Goal: Task Accomplishment & Management: Manage account settings

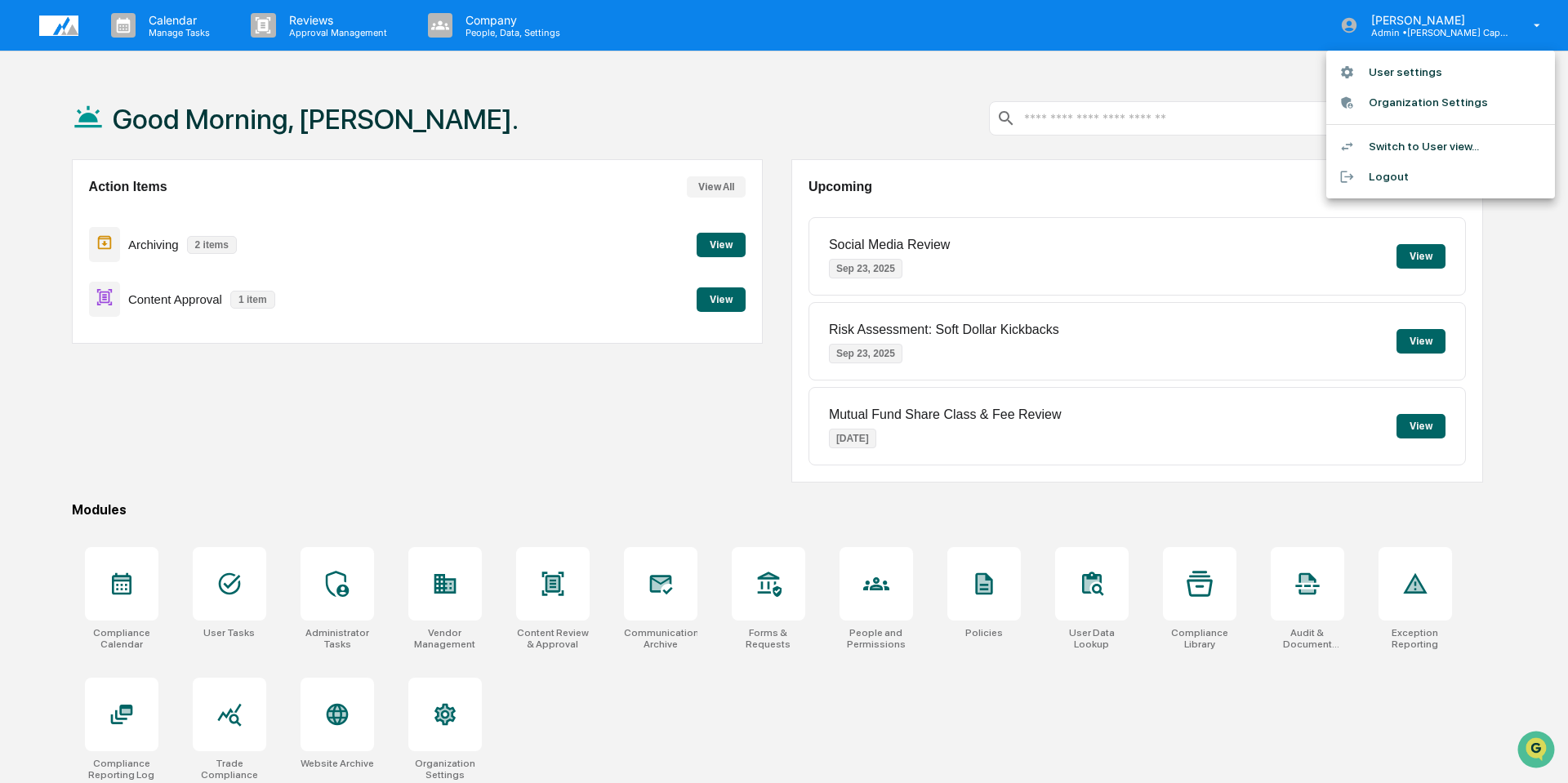
click at [885, 599] on div at bounding box center [784, 392] width 1568 height 783
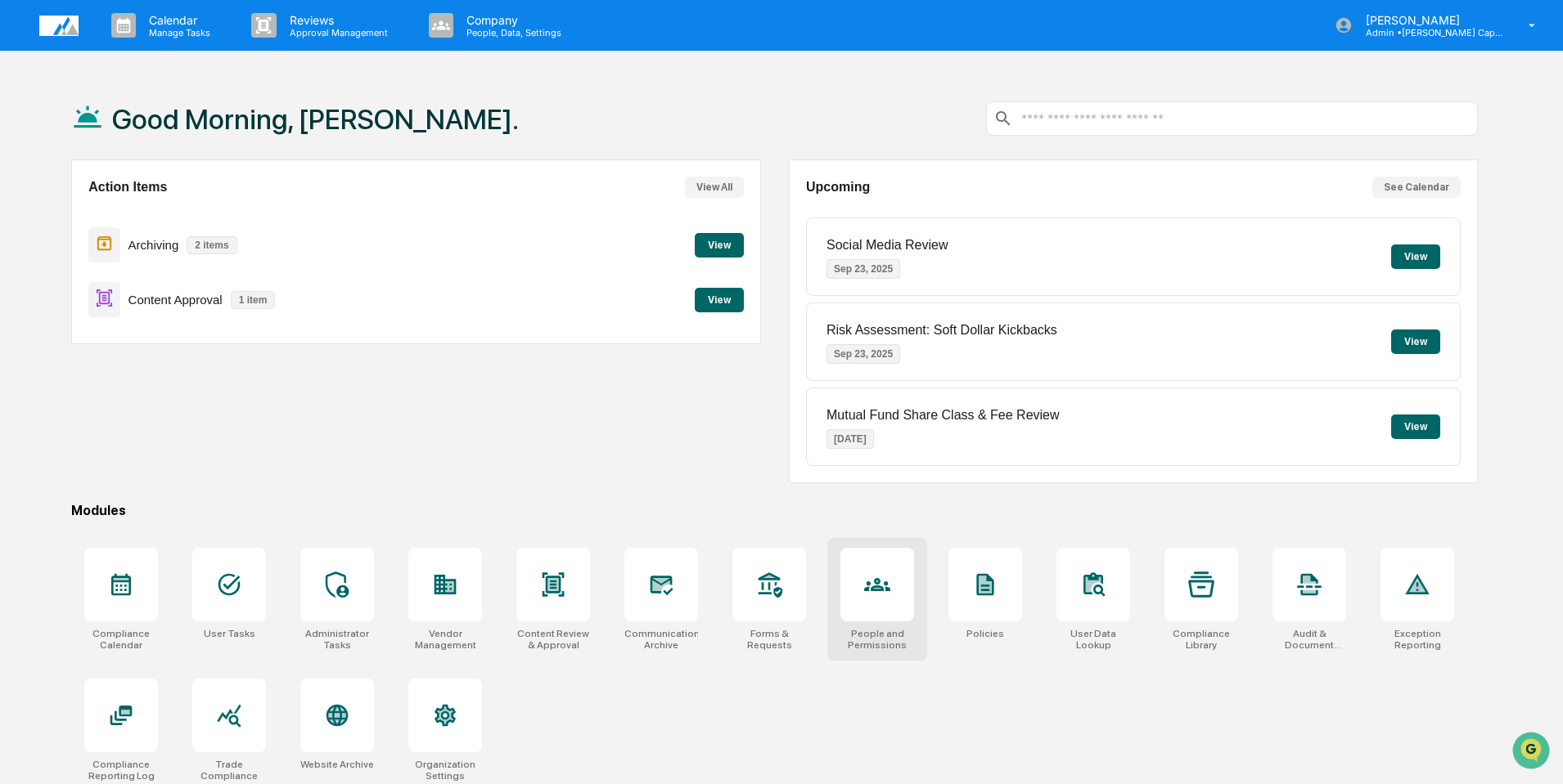
click at [874, 585] on icon at bounding box center [877, 585] width 26 height 26
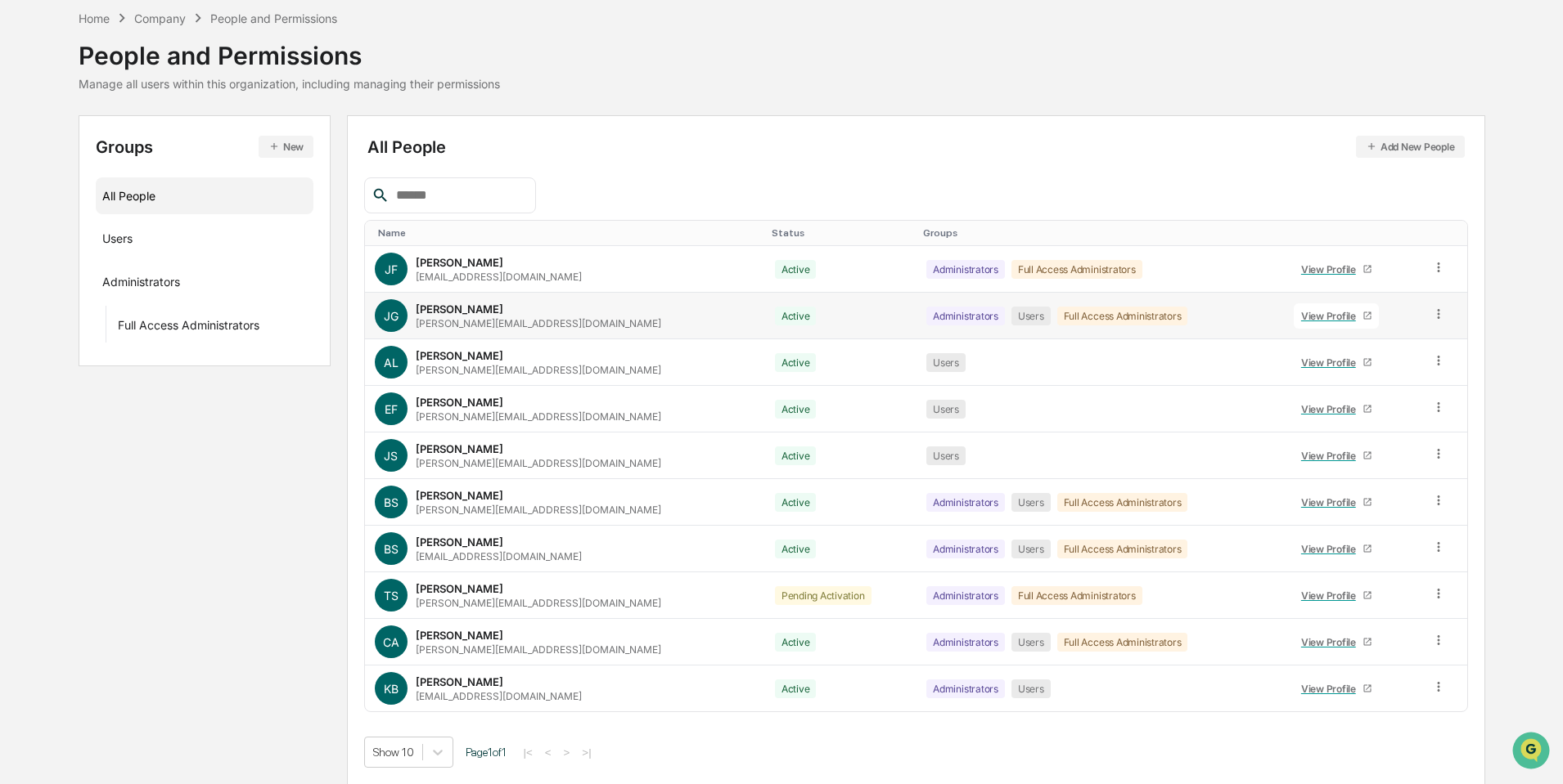
scroll to position [70, 0]
click at [1436, 682] on icon at bounding box center [1438, 686] width 16 height 16
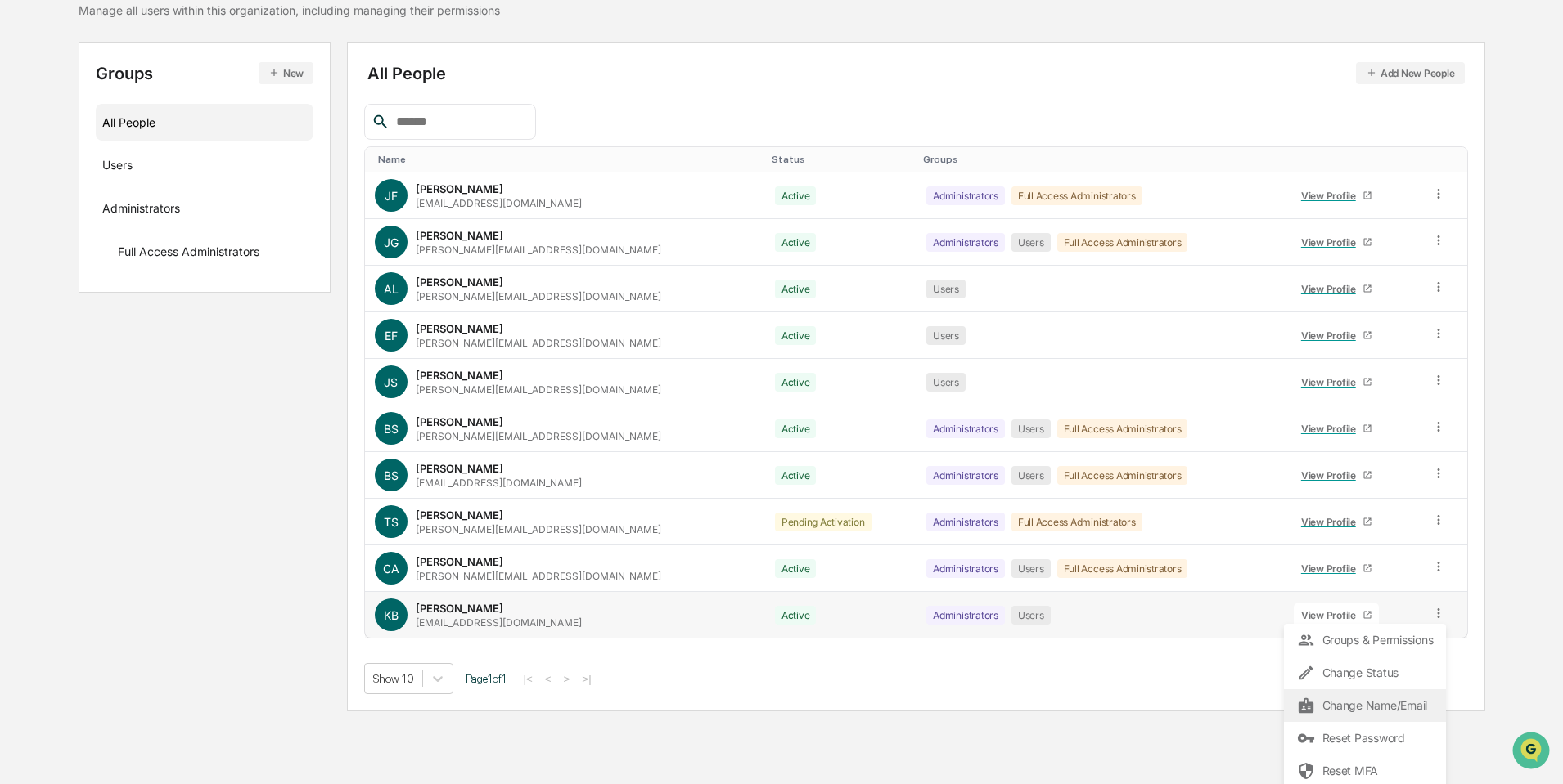
scroll to position [146, 0]
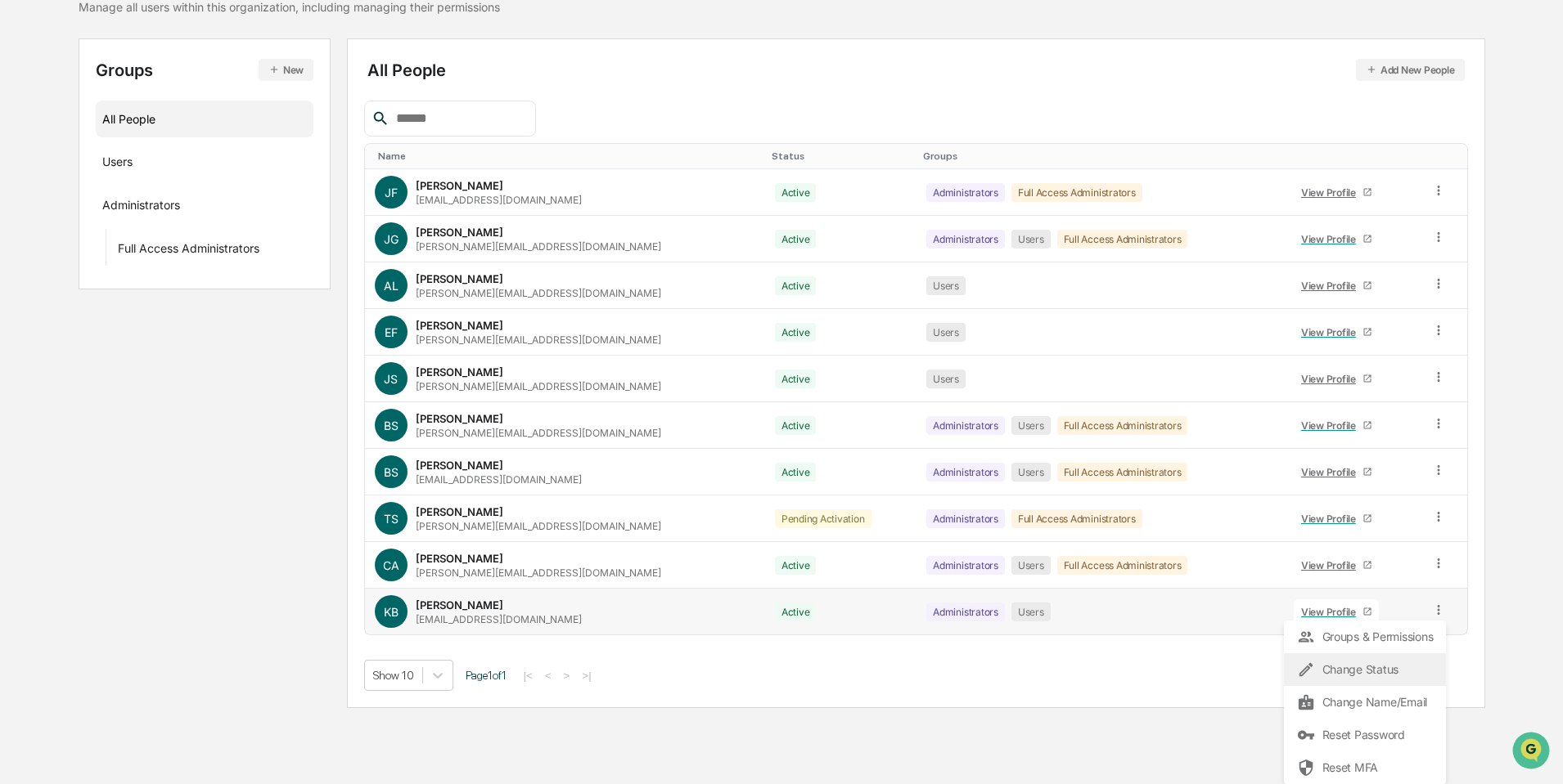
click at [1343, 671] on div "Change Status" at bounding box center [1365, 670] width 136 height 20
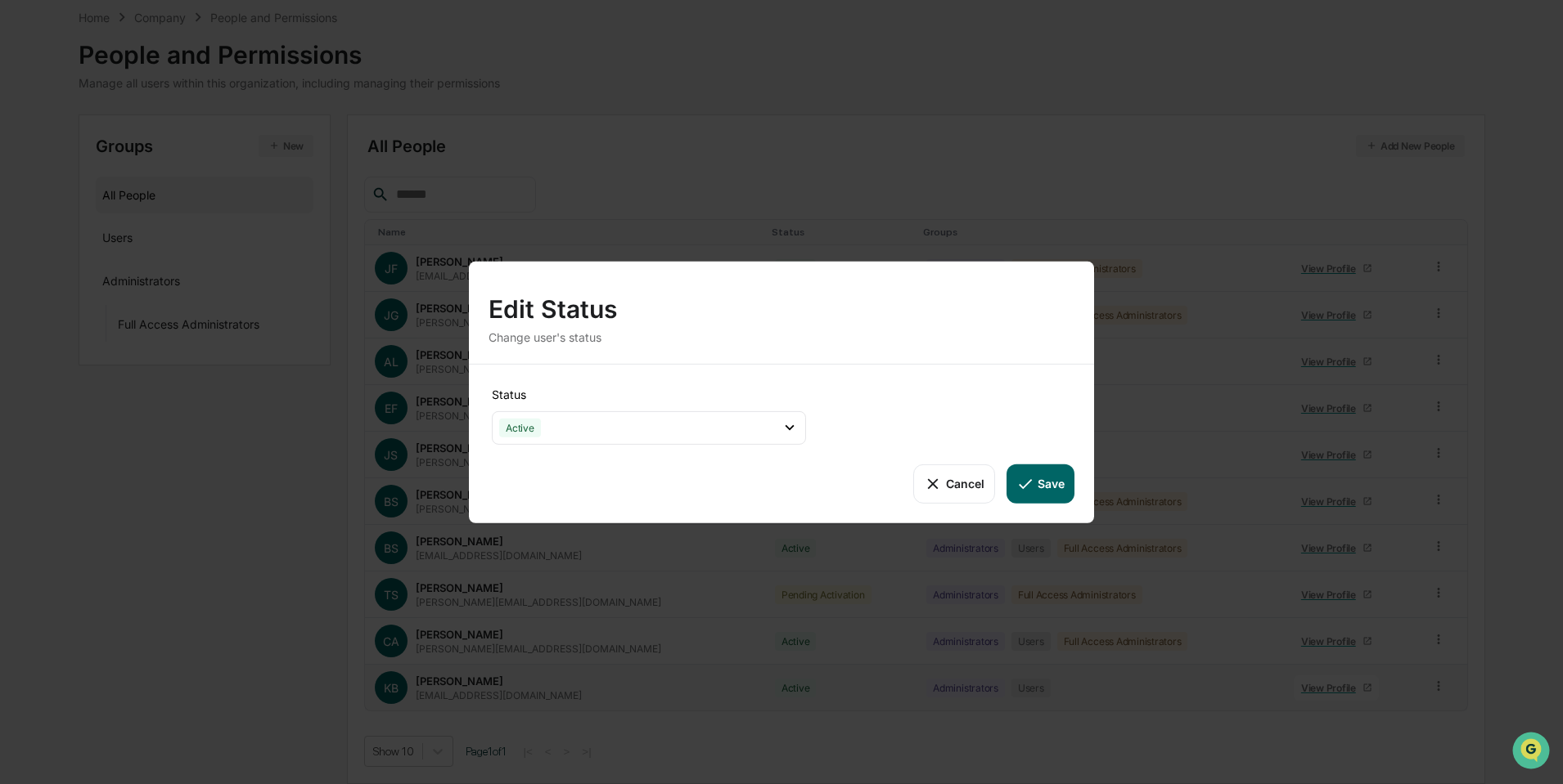
scroll to position [70, 0]
click at [613, 431] on div "Active" at bounding box center [648, 427] width 314 height 34
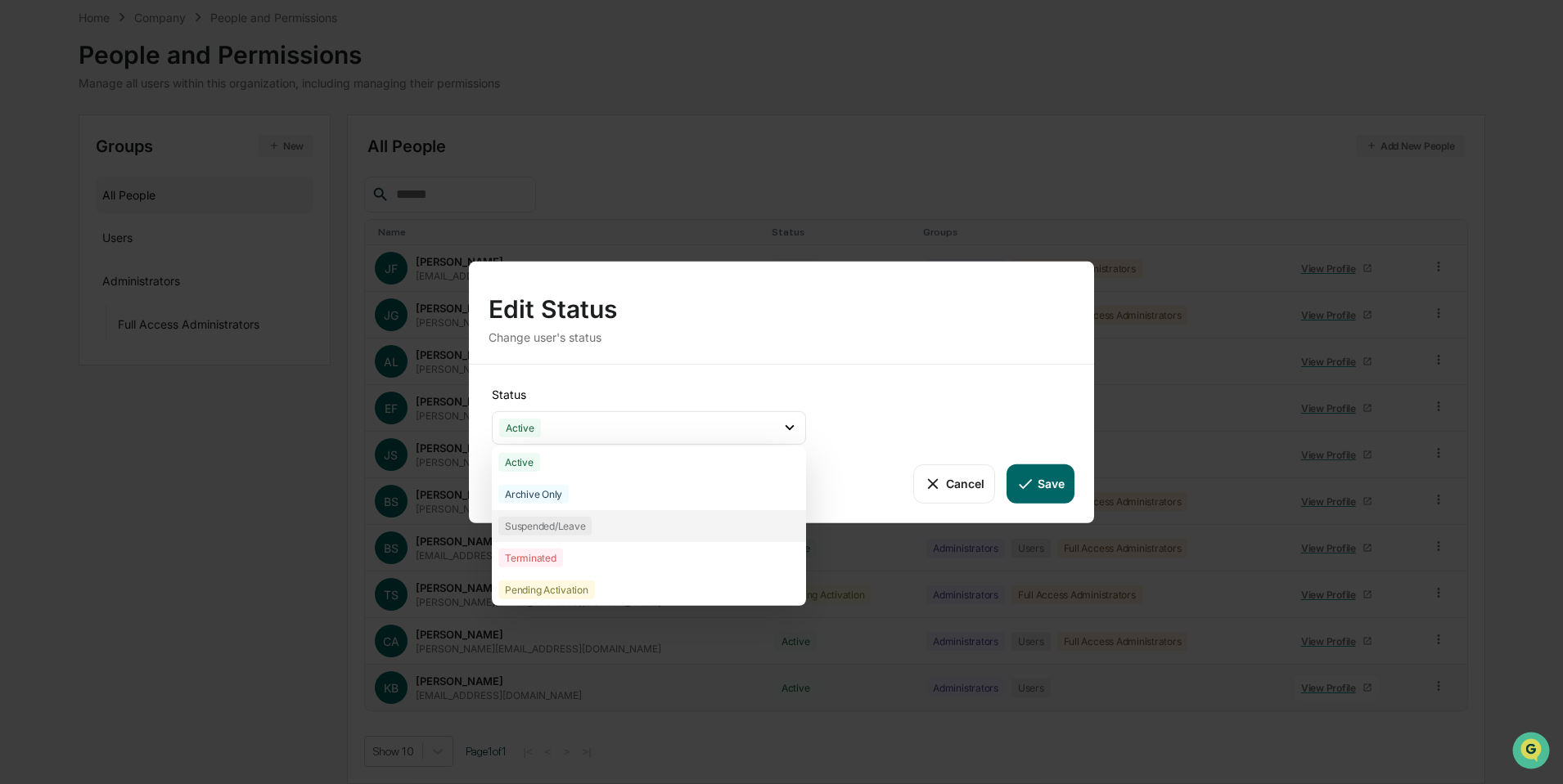
click at [554, 528] on div "Suspended/Leave" at bounding box center [545, 525] width 94 height 19
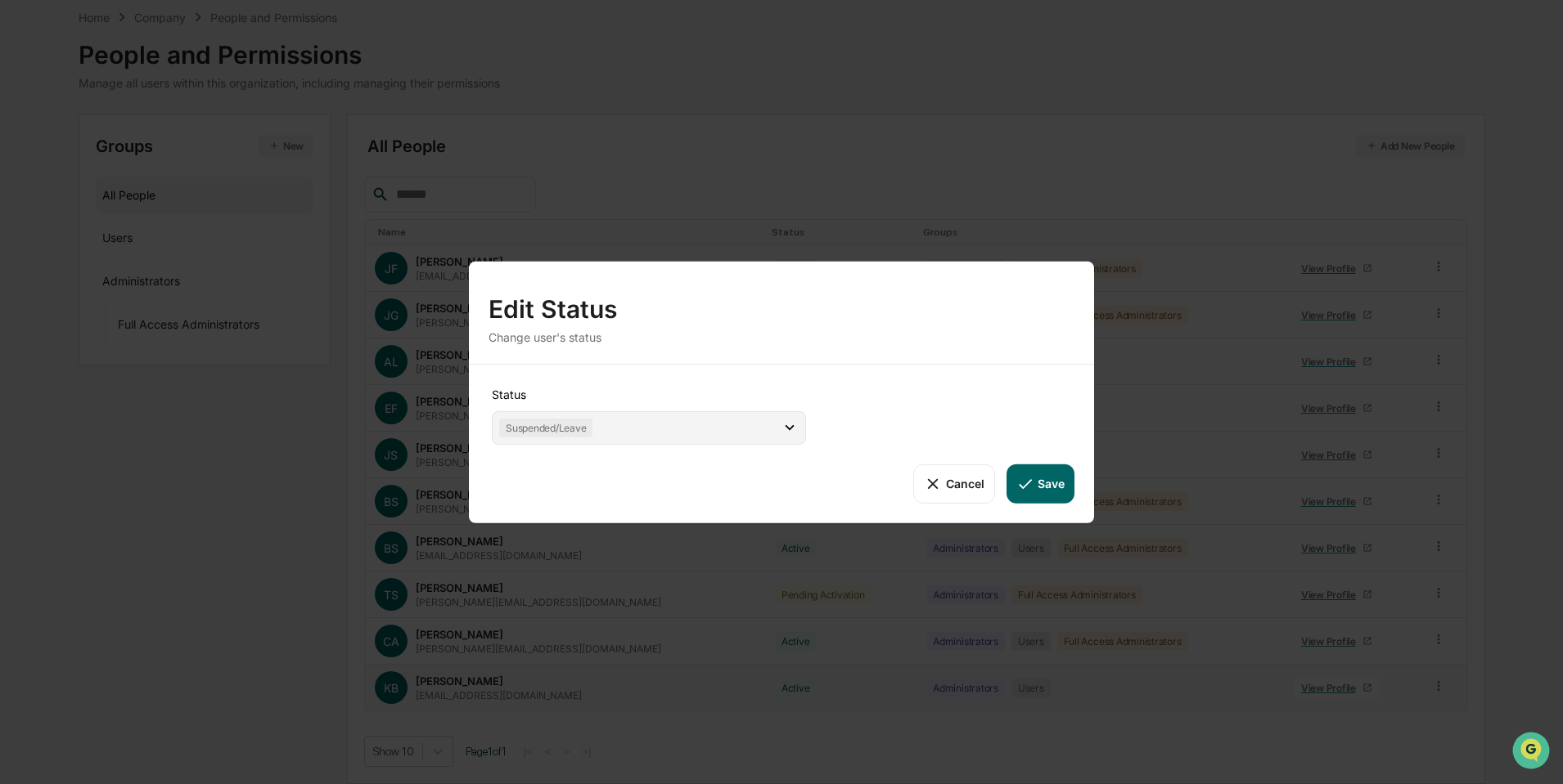
click at [606, 424] on div "Suspended/Leave" at bounding box center [648, 427] width 314 height 34
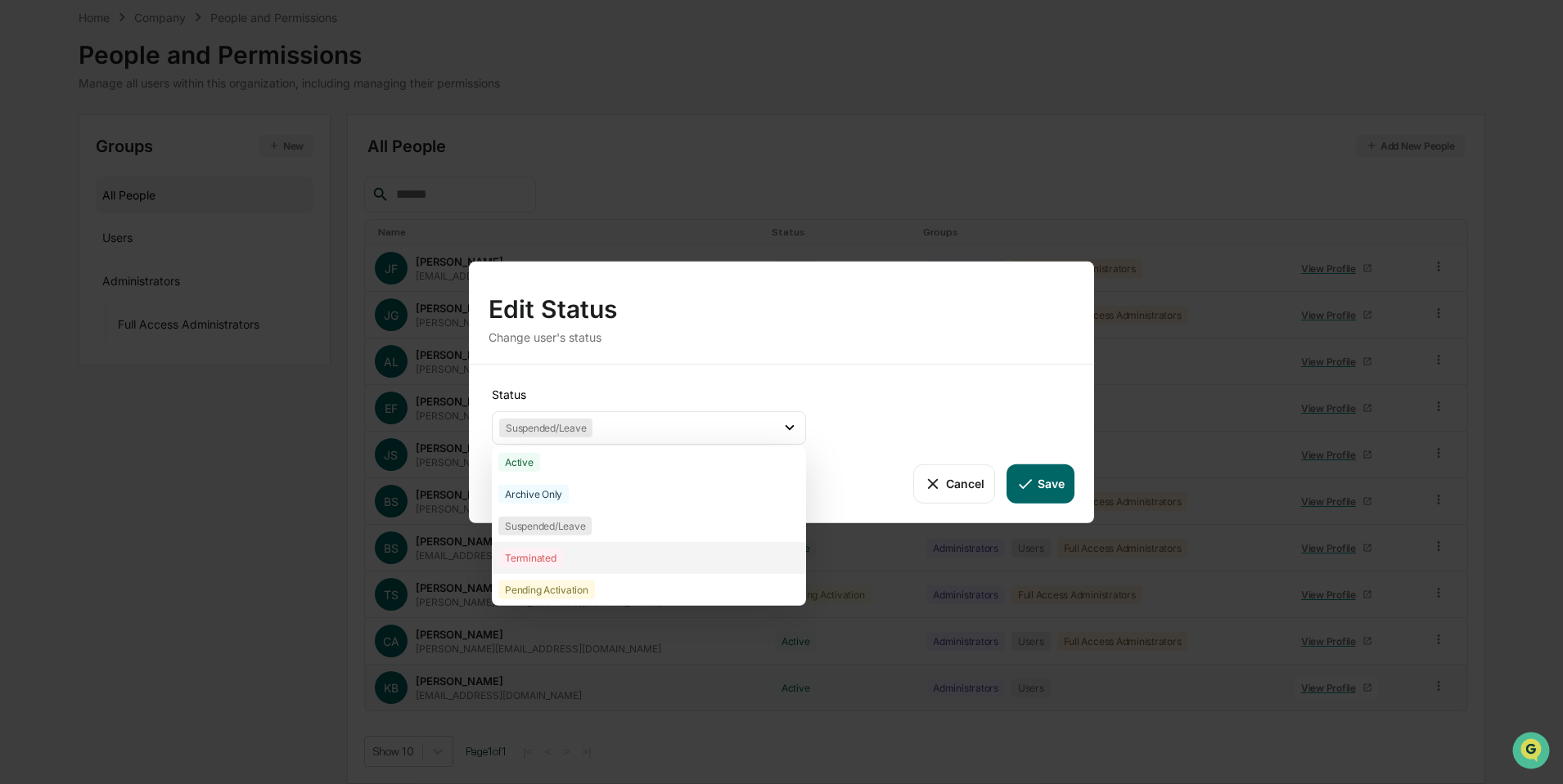
click at [546, 556] on div "Terminated" at bounding box center [530, 557] width 65 height 19
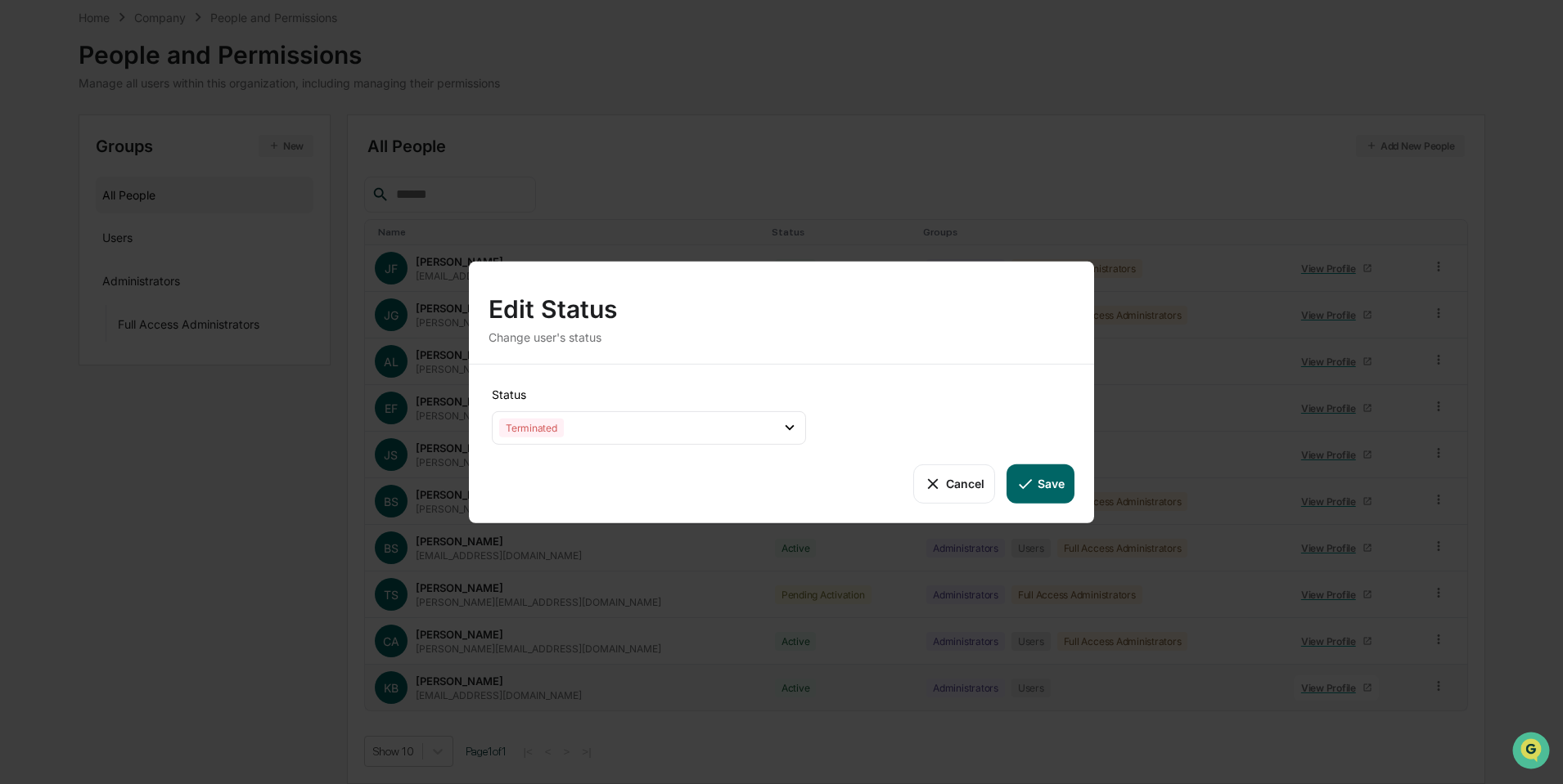
click at [1040, 486] on button "Save" at bounding box center [1040, 483] width 68 height 39
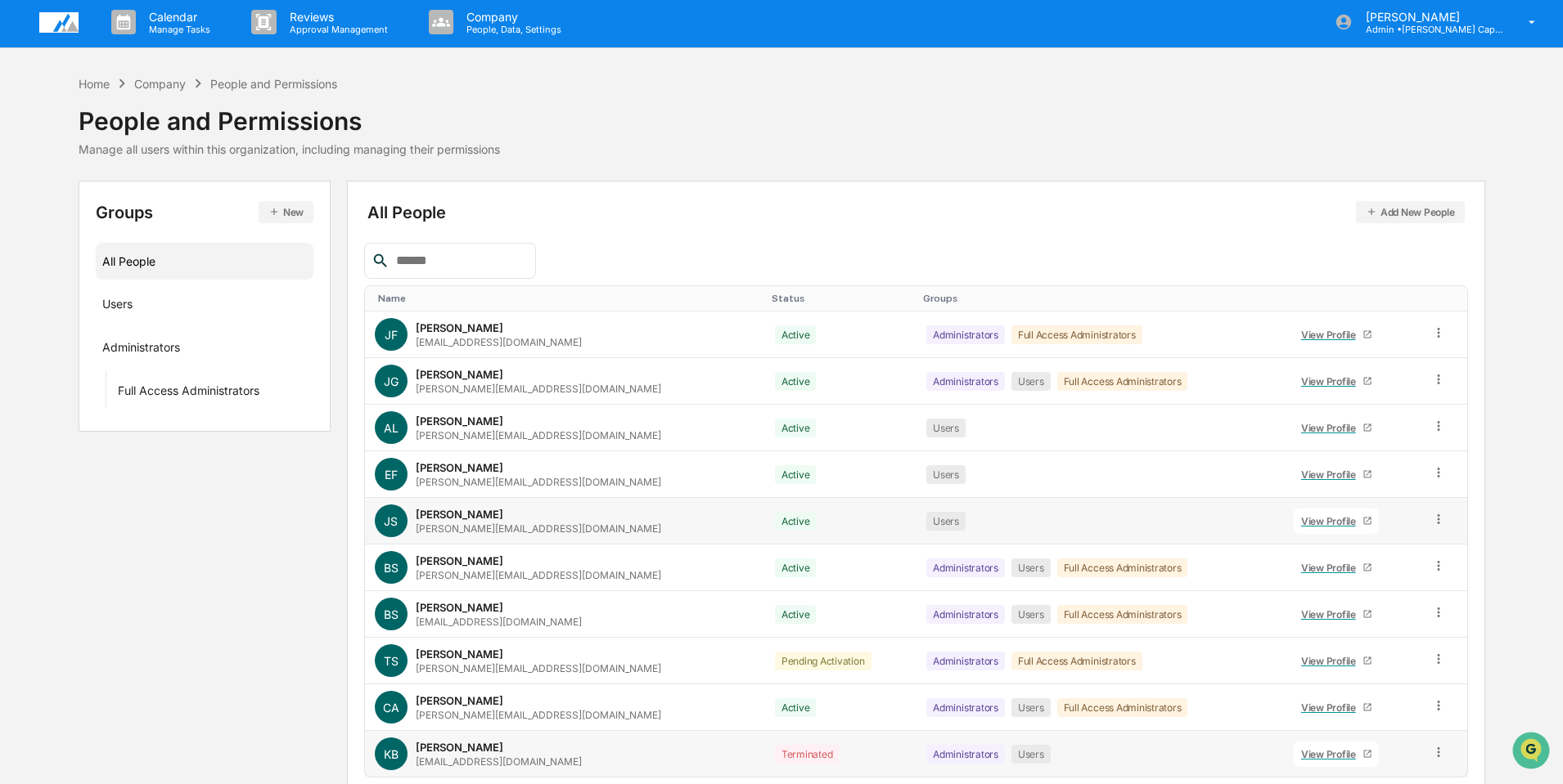
scroll to position [0, 0]
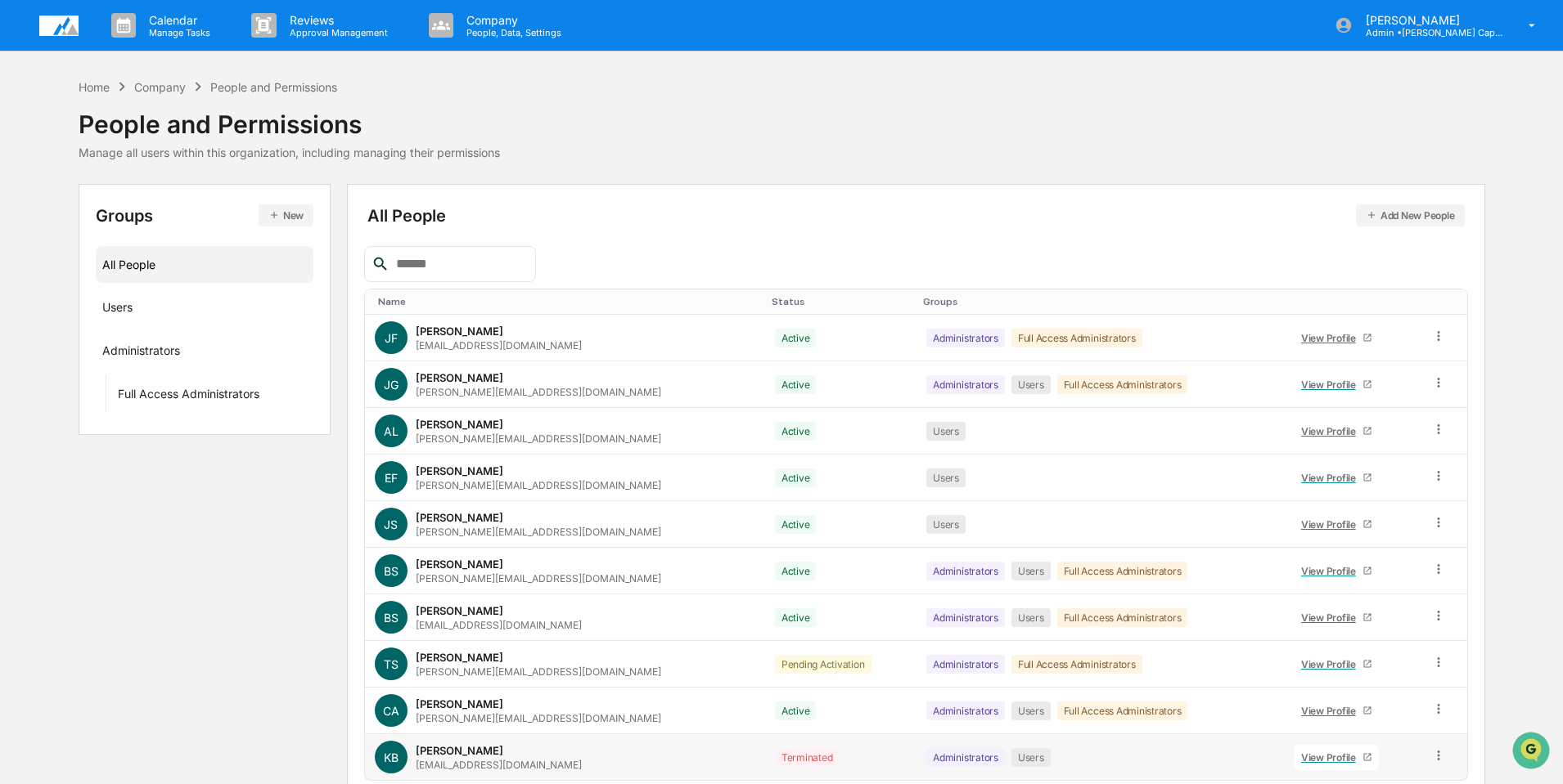
click at [65, 21] on img at bounding box center [59, 25] width 39 height 21
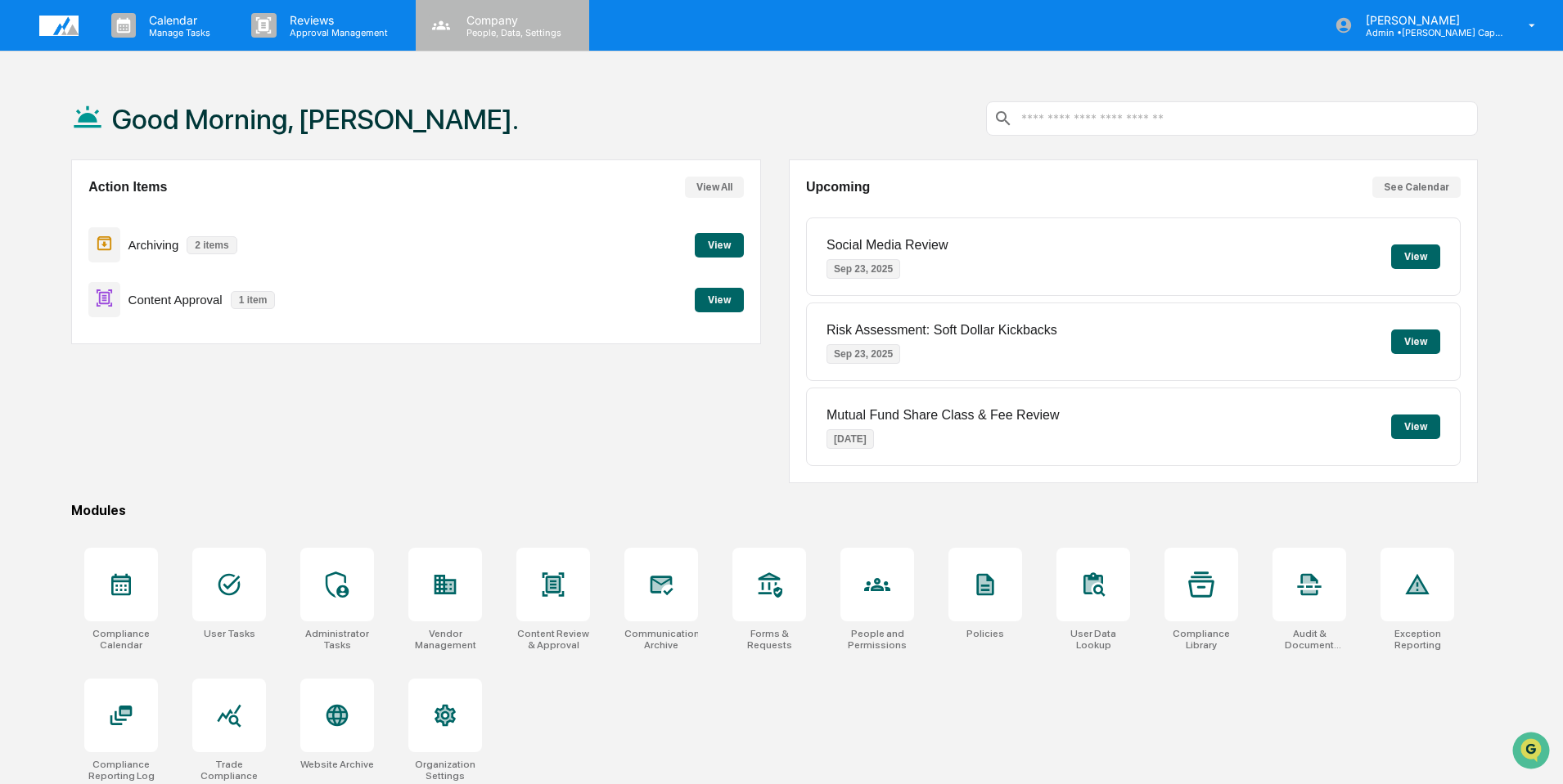
click at [482, 27] on p "People, Data, Settings" at bounding box center [511, 33] width 117 height 11
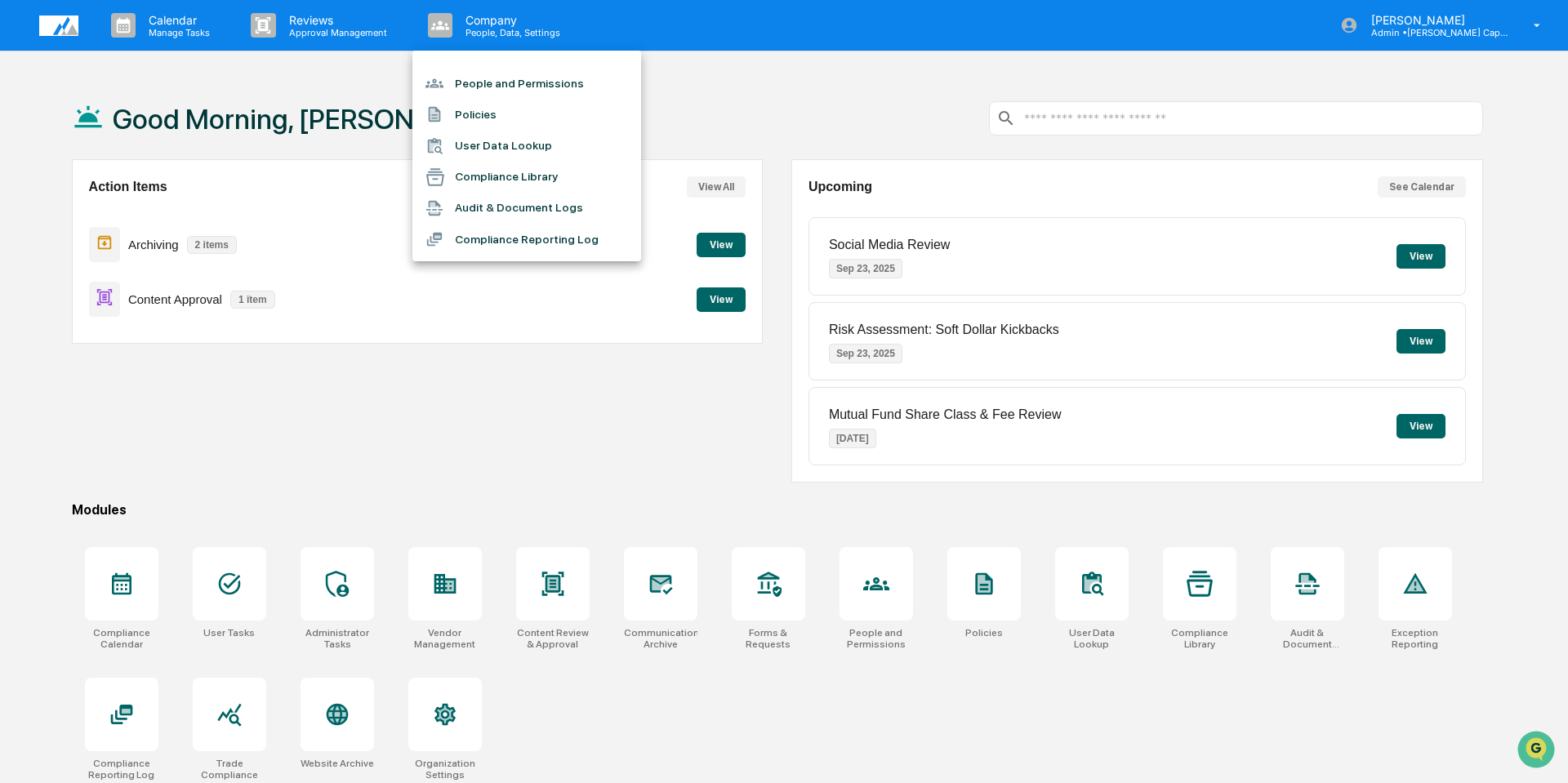
click at [490, 83] on li "People and Permissions" at bounding box center [526, 84] width 228 height 31
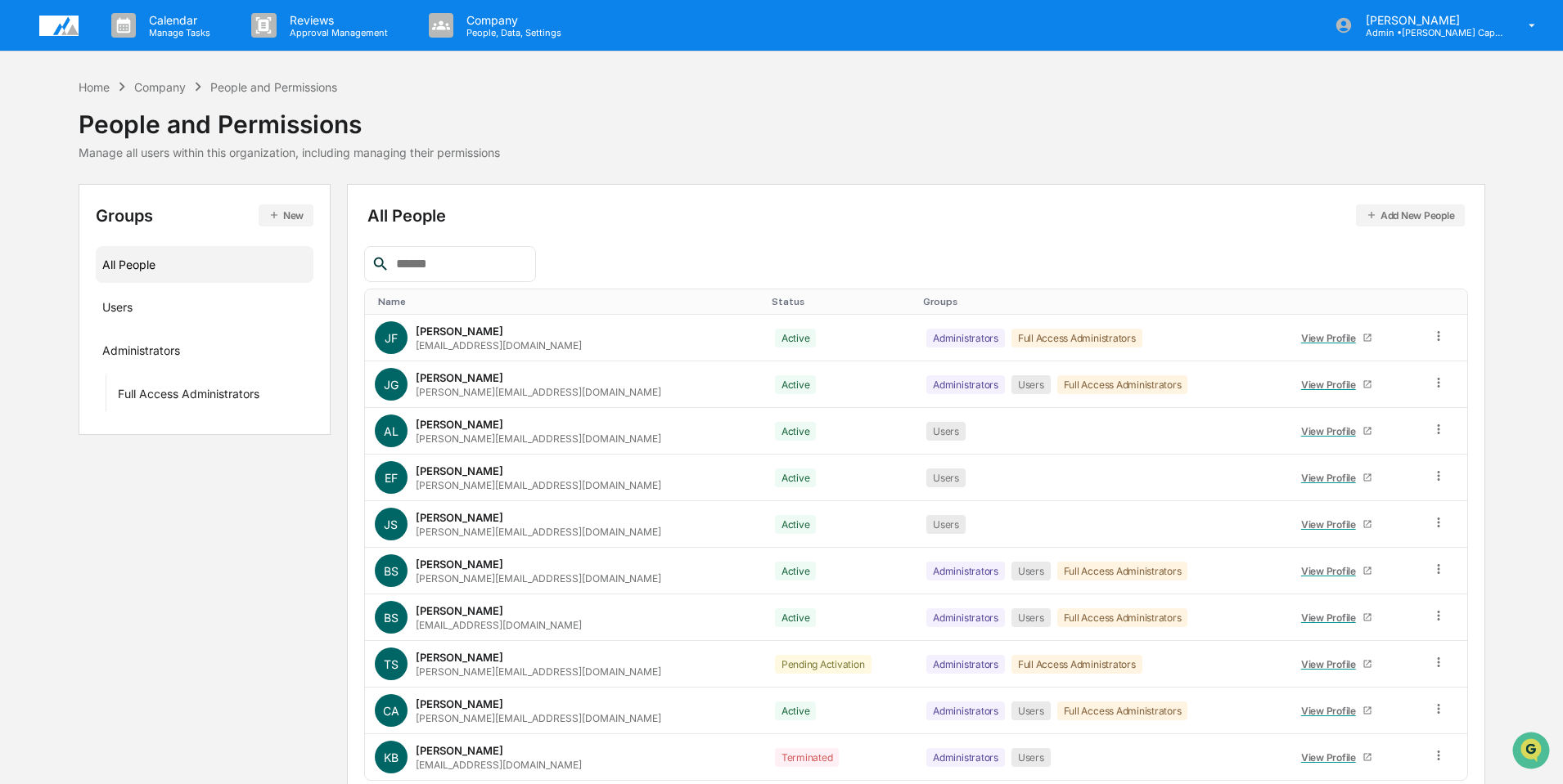
click at [1401, 138] on div "Home Company People and Permissions People and Permissions Manage all users wit…" at bounding box center [782, 119] width 1406 height 82
